Goal: Information Seeking & Learning: Learn about a topic

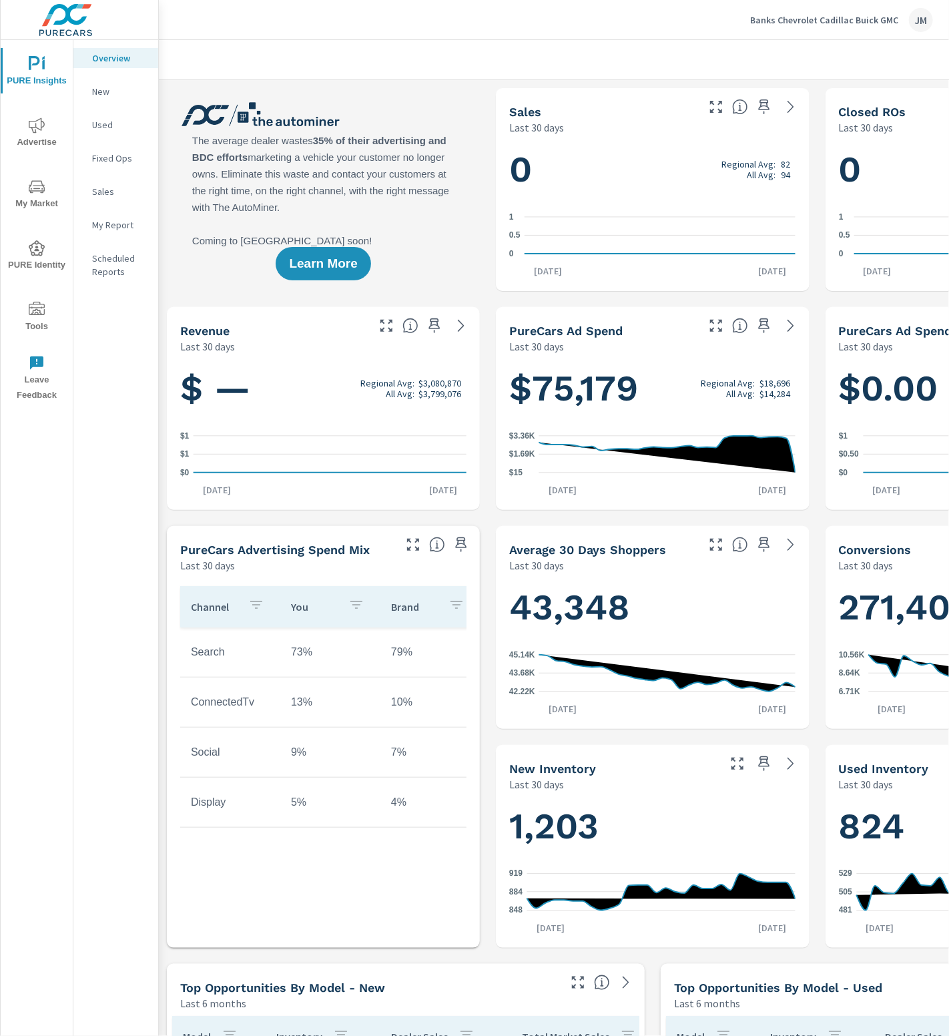
click at [59, 144] on span "Advertise" at bounding box center [37, 133] width 64 height 33
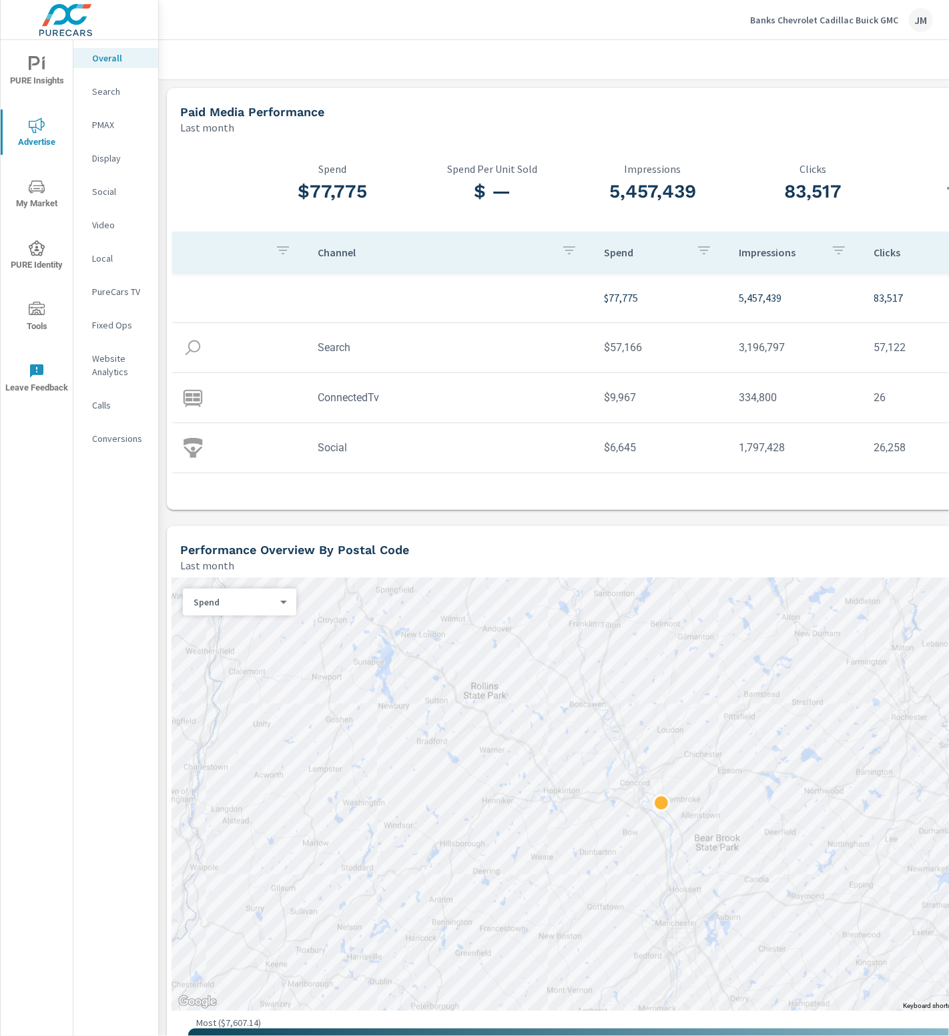
scroll to position [0, 207]
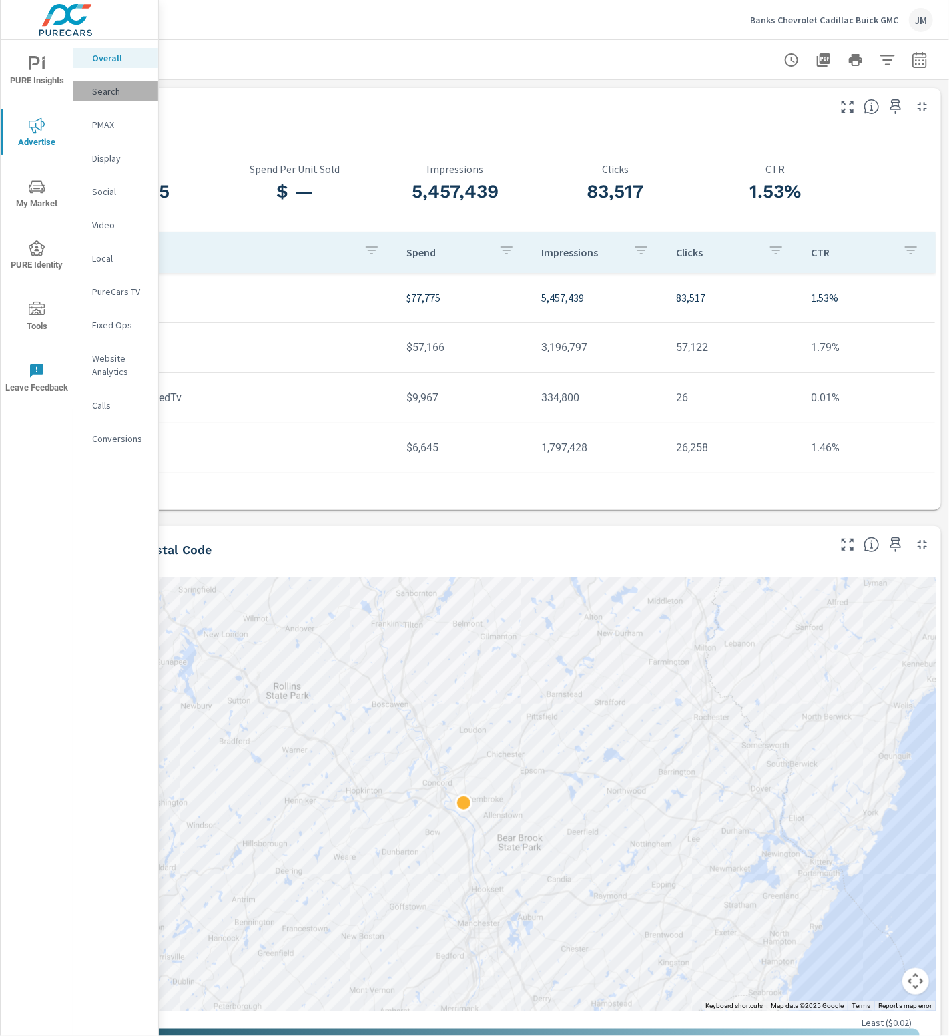
click at [108, 93] on p "Search" at bounding box center [119, 91] width 55 height 13
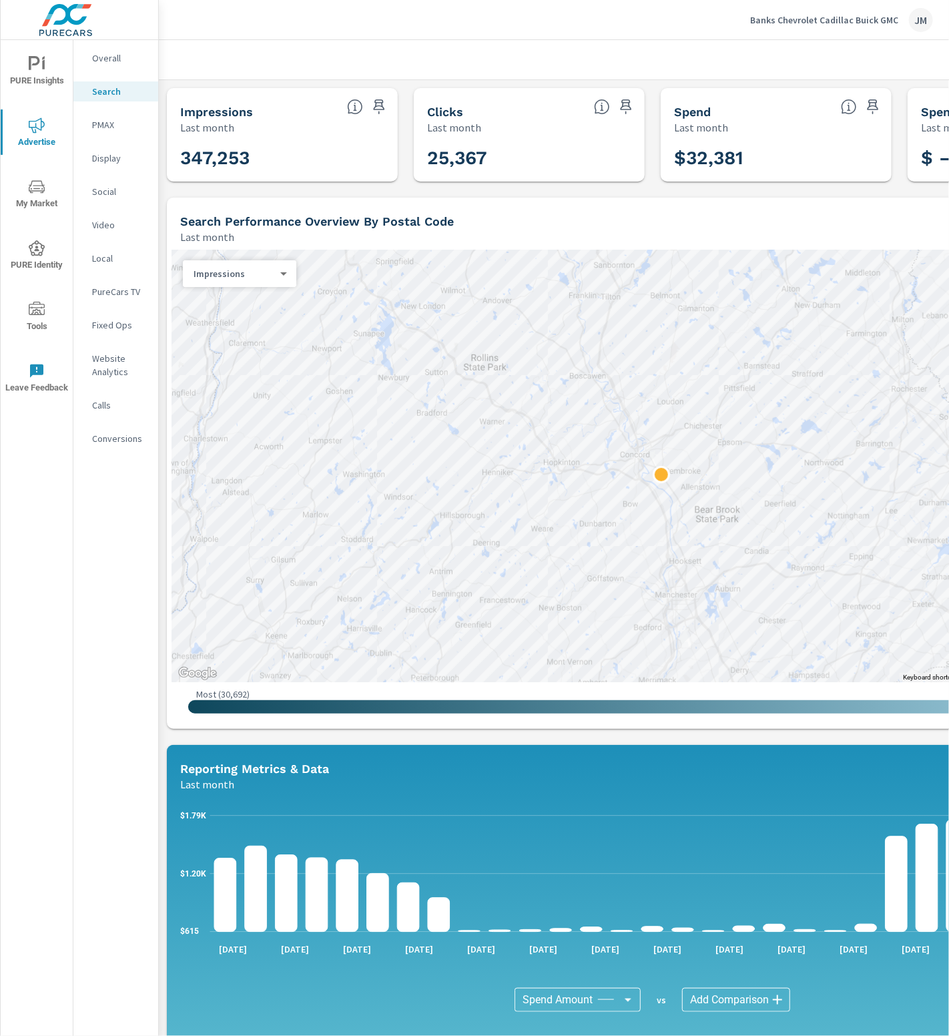
click at [109, 127] on p "PMAX" at bounding box center [119, 124] width 55 height 13
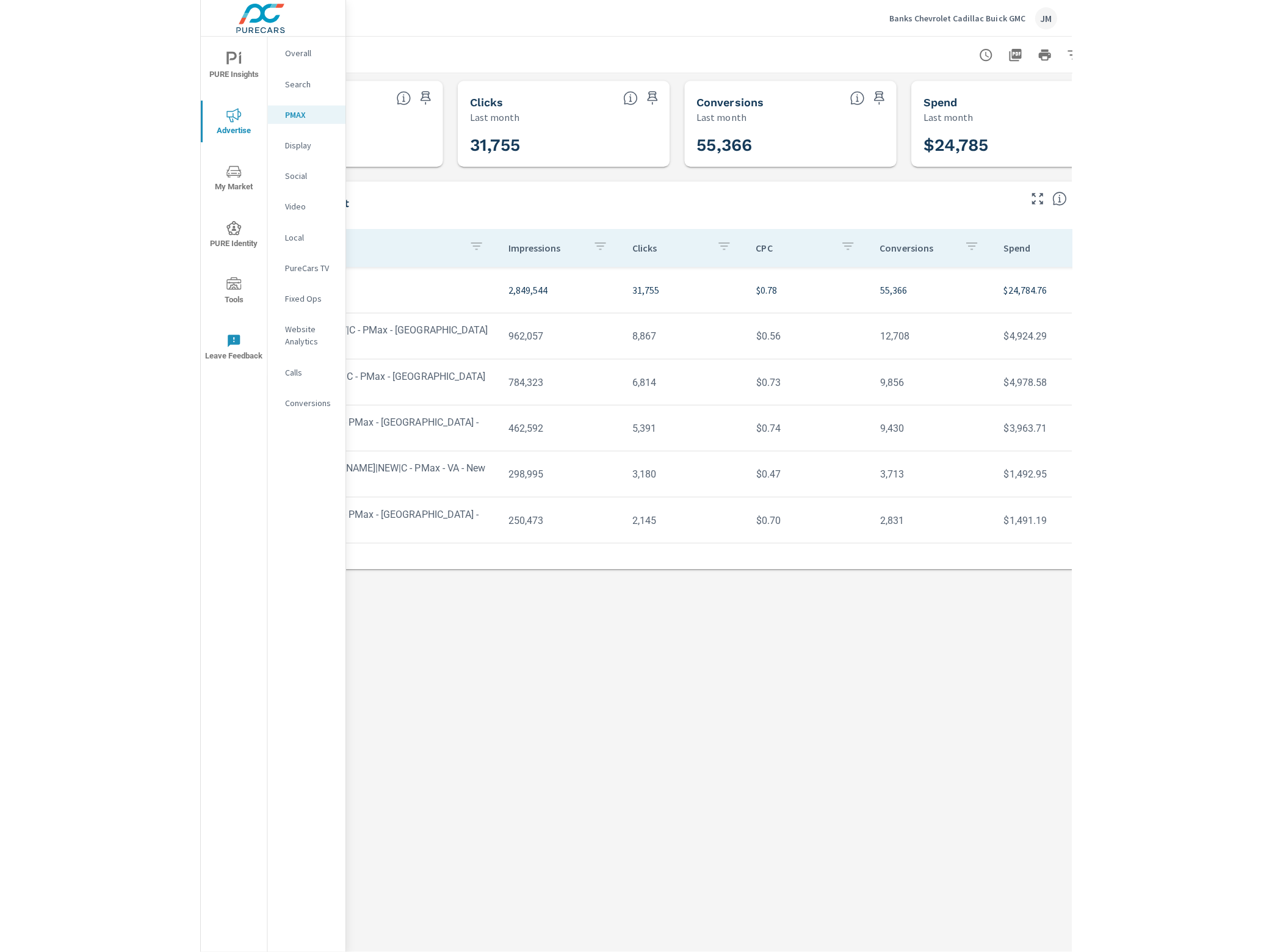
scroll to position [0, 180]
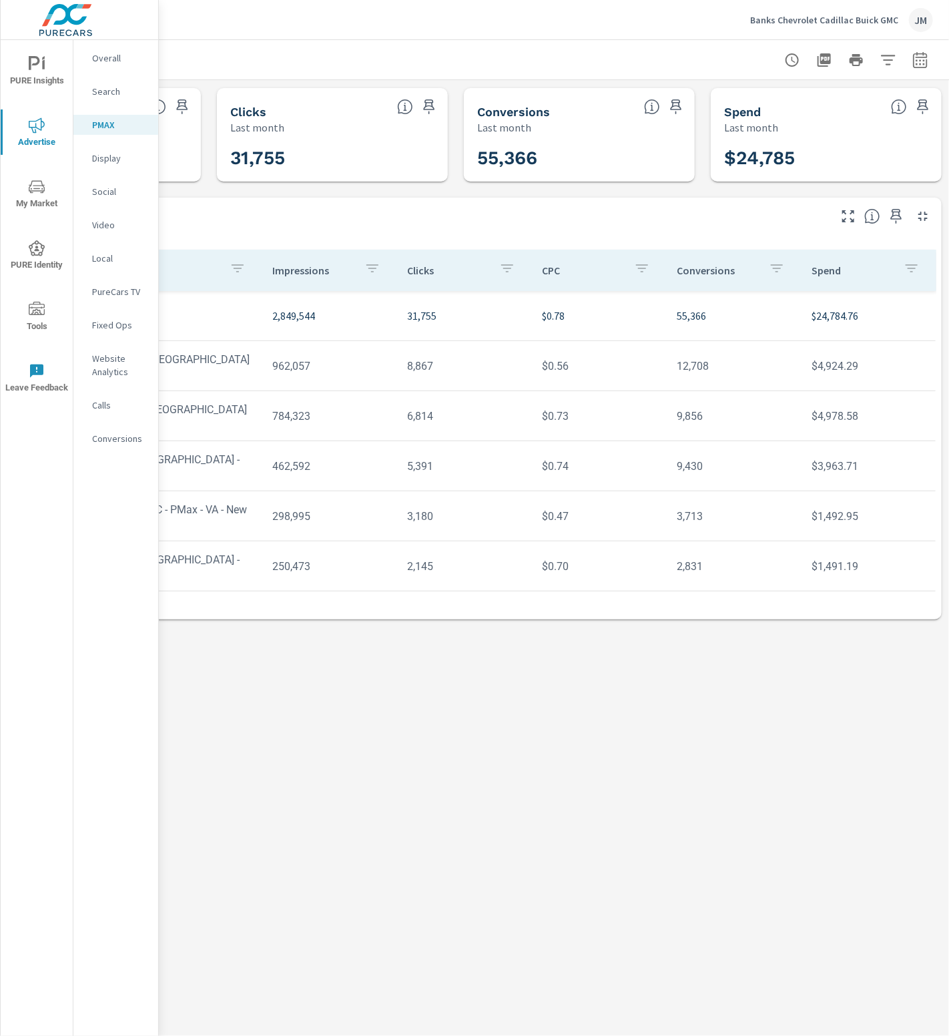
click at [99, 359] on p "Website Analytics" at bounding box center [119, 365] width 55 height 27
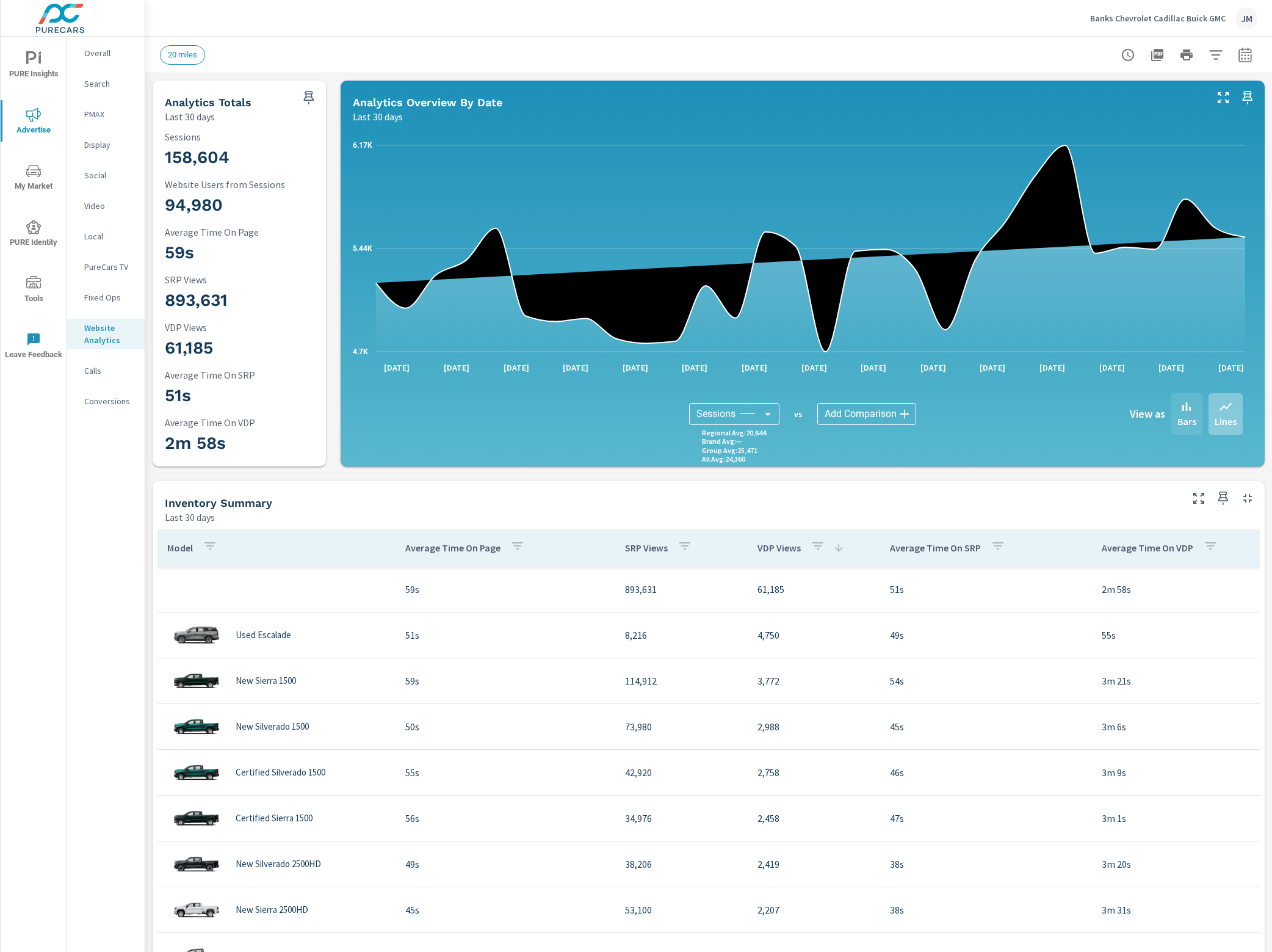
click at [867, 406] on div "Bars" at bounding box center [1187, 413] width 31 height 41
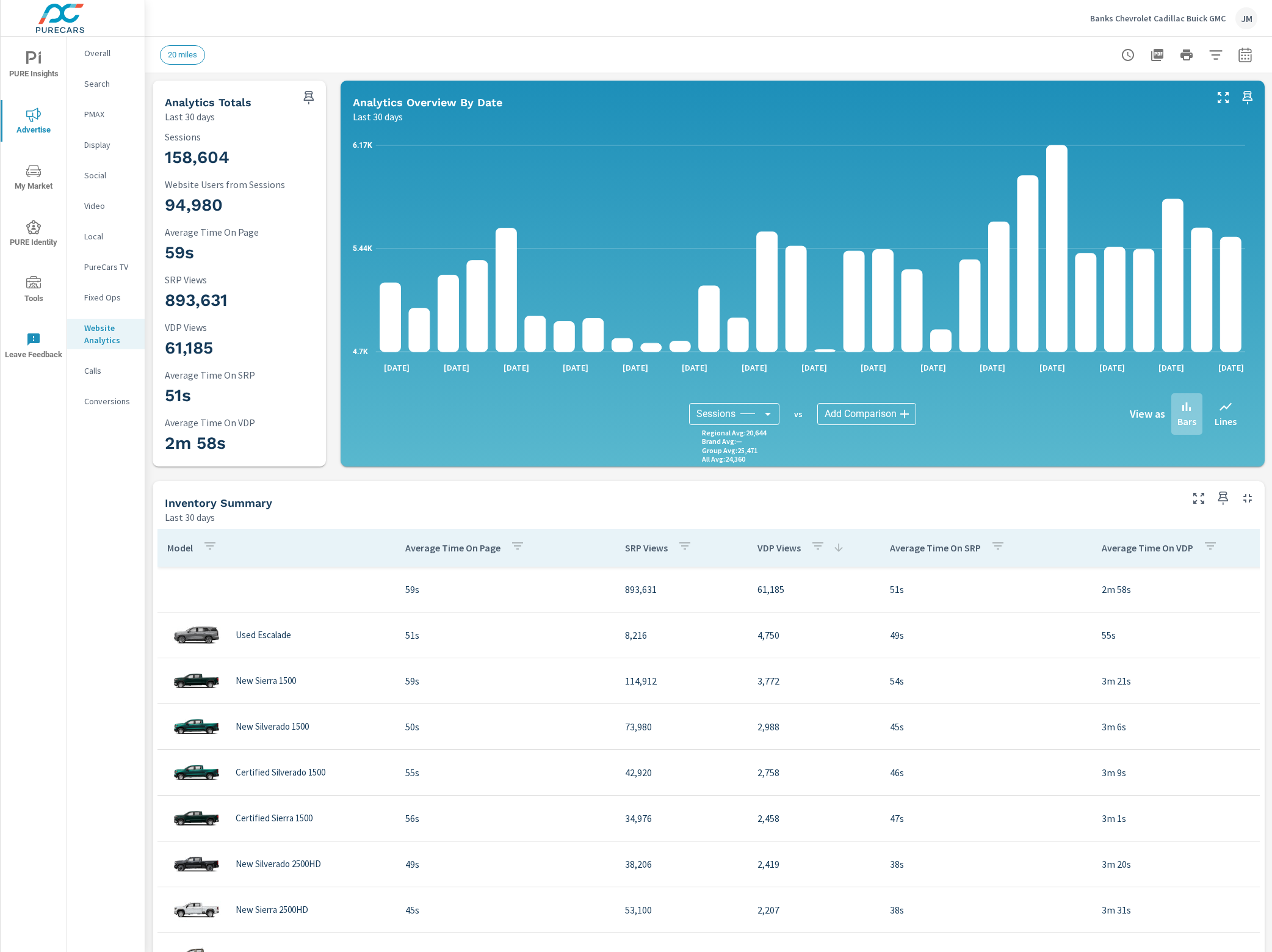
click at [867, 56] on icon "button" at bounding box center [1245, 56] width 8 height 5
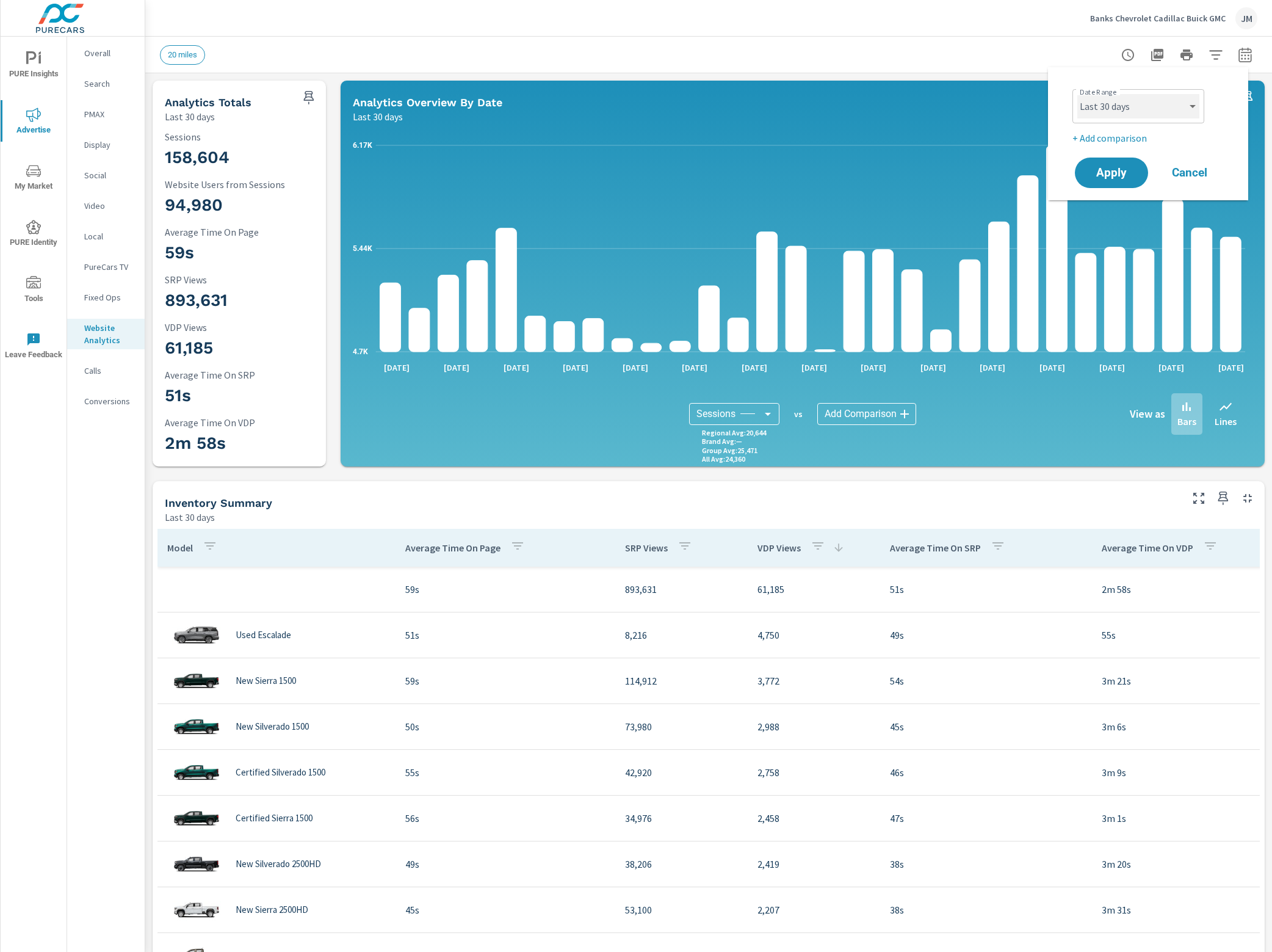
click at [867, 97] on select "Custom [DATE] Last week Last 7 days Last 14 days Last 30 days Last 45 days Last…" at bounding box center [1138, 106] width 122 height 25
click at [867, 94] on select "Custom [DATE] Last week Last 7 days Last 14 days Last 30 days Last 45 days Last…" at bounding box center [1138, 106] width 122 height 25
select select "Last 90 days"
click at [867, 176] on span "Apply" at bounding box center [1111, 173] width 50 height 12
